Goal: Information Seeking & Learning: Learn about a topic

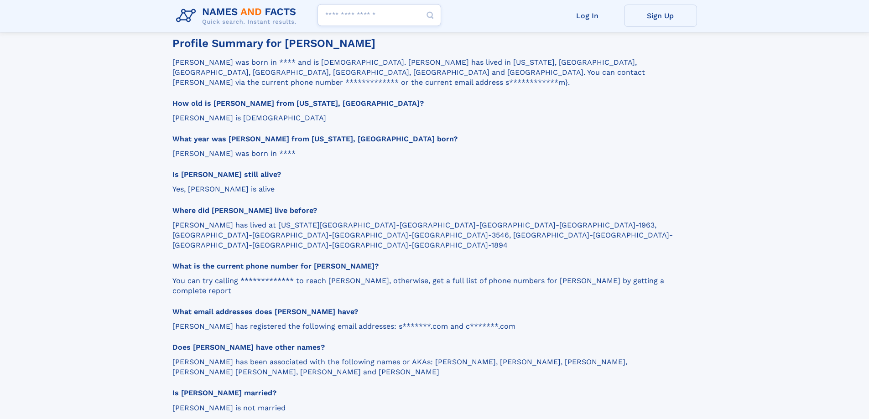
scroll to position [46, 0]
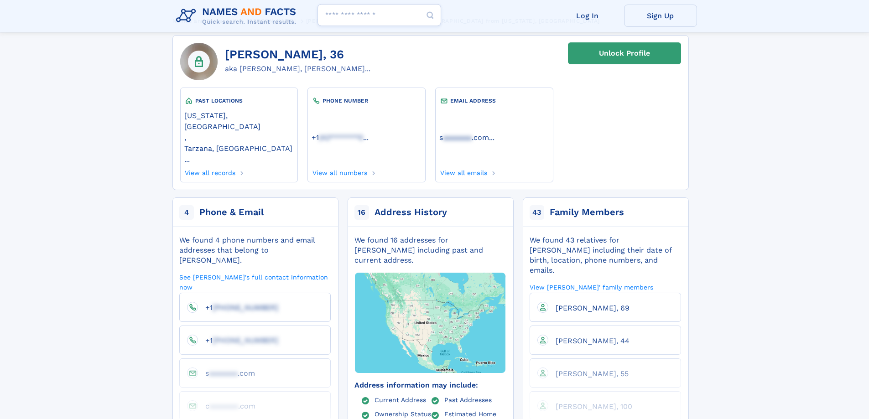
drag, startPoint x: 868, startPoint y: 85, endPoint x: 870, endPoint y: 119, distance: 33.3
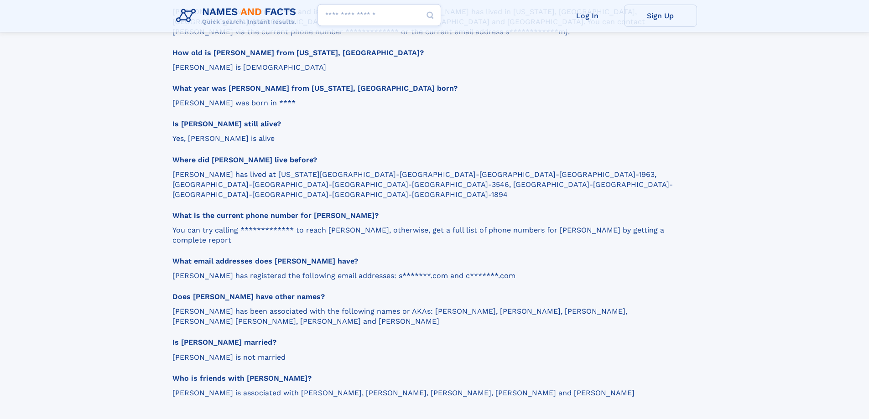
scroll to position [997, 0]
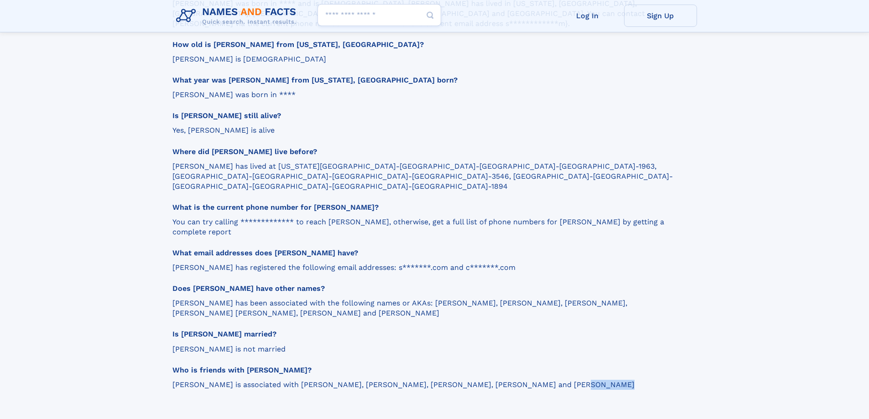
drag, startPoint x: 466, startPoint y: 324, endPoint x: 595, endPoint y: 333, distance: 128.9
click at [595, 333] on div "**********" at bounding box center [430, 239] width 516 height 778
copy section "[PERSON_NAME] and [PERSON_NAME]"
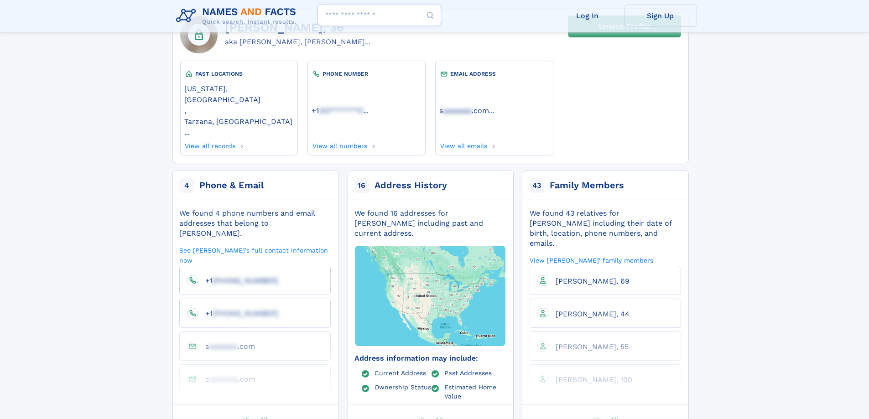
scroll to position [137, 0]
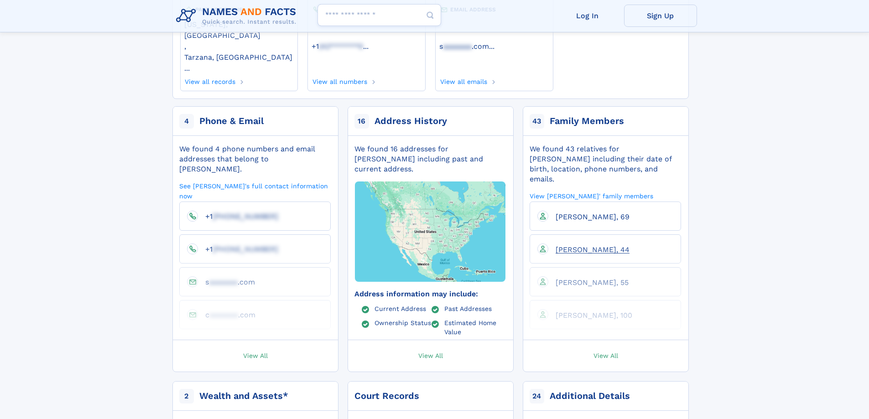
click at [584, 245] on span "[PERSON_NAME], 44" at bounding box center [592, 249] width 74 height 9
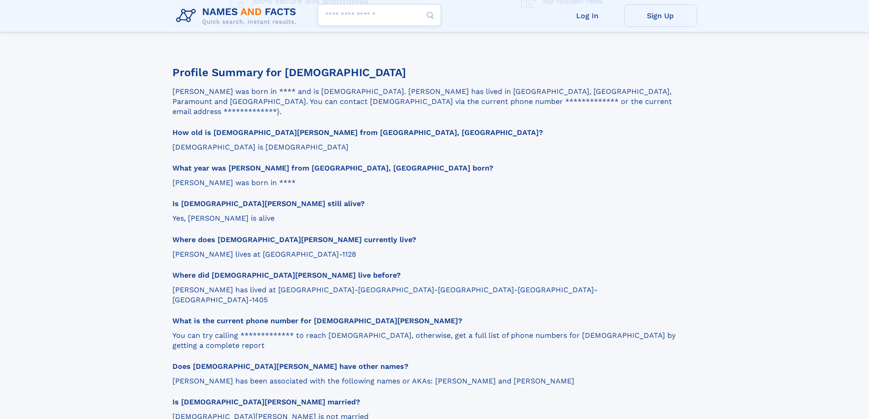
scroll to position [912, 0]
